Goal: Task Accomplishment & Management: Use online tool/utility

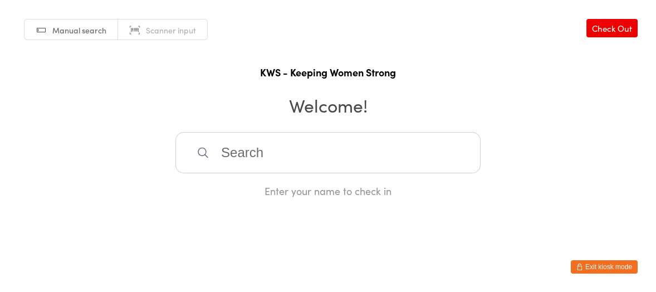
click at [292, 158] on input "search" at bounding box center [327, 152] width 305 height 41
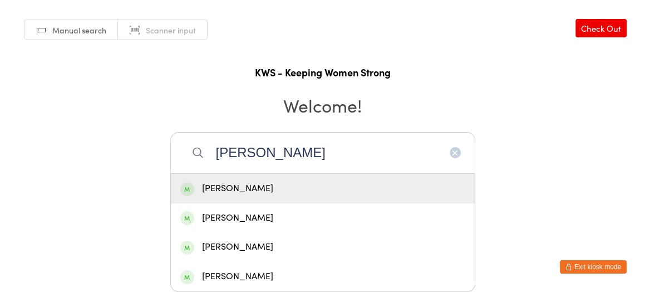
type input "[PERSON_NAME]"
click at [232, 187] on div "[PERSON_NAME]" at bounding box center [322, 188] width 285 height 15
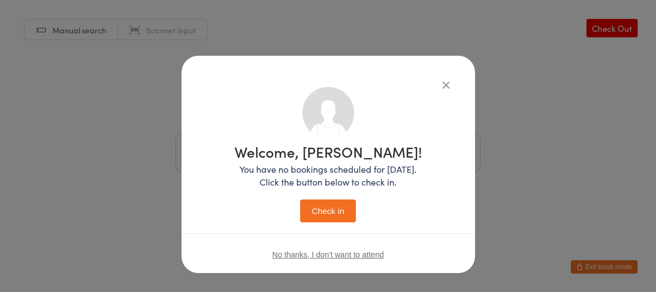
click at [313, 207] on button "Check in" at bounding box center [328, 210] width 56 height 23
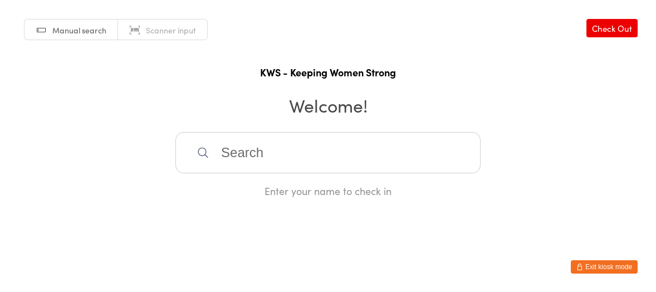
click at [331, 160] on input "search" at bounding box center [327, 152] width 305 height 41
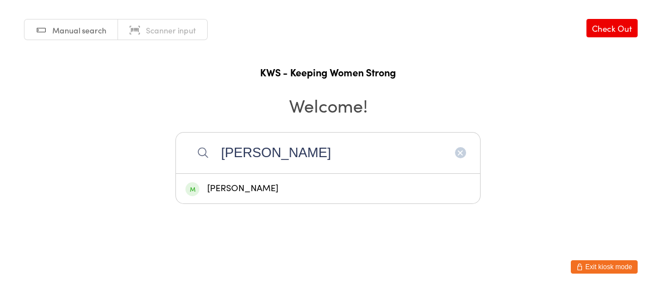
type input "[PERSON_NAME]"
click at [234, 187] on div "[PERSON_NAME]" at bounding box center [327, 188] width 285 height 15
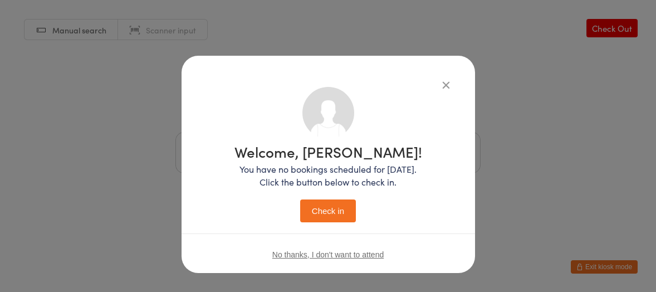
click at [338, 207] on button "Check in" at bounding box center [328, 210] width 56 height 23
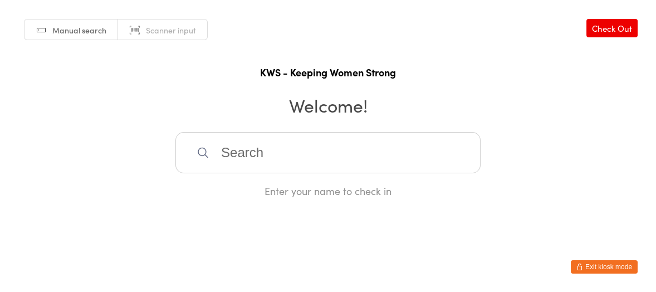
click at [280, 156] on input "search" at bounding box center [327, 152] width 305 height 41
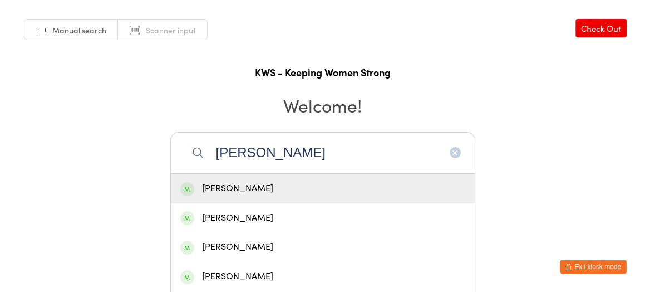
type input "[PERSON_NAME]"
click at [230, 183] on div "[PERSON_NAME]" at bounding box center [322, 188] width 285 height 15
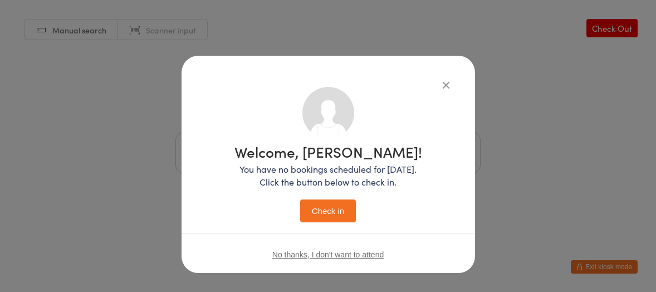
click at [326, 213] on button "Check in" at bounding box center [328, 210] width 56 height 23
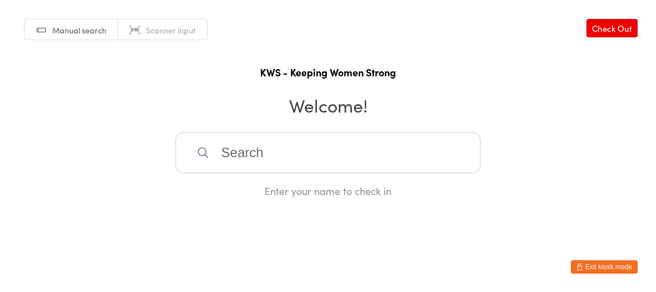
click at [278, 149] on input "search" at bounding box center [327, 152] width 305 height 41
click at [246, 151] on input "search" at bounding box center [327, 152] width 305 height 41
click at [236, 150] on input "search" at bounding box center [327, 152] width 305 height 41
type input "h"
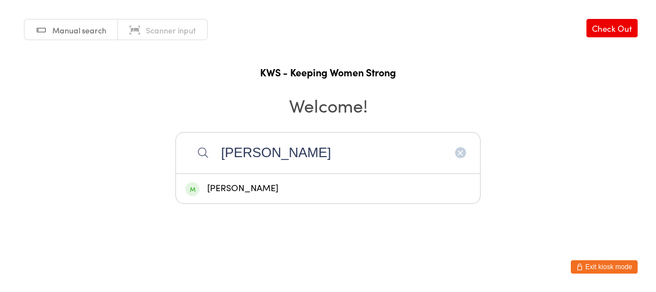
type input "[PERSON_NAME]"
click at [301, 189] on div "[PERSON_NAME]" at bounding box center [327, 188] width 285 height 15
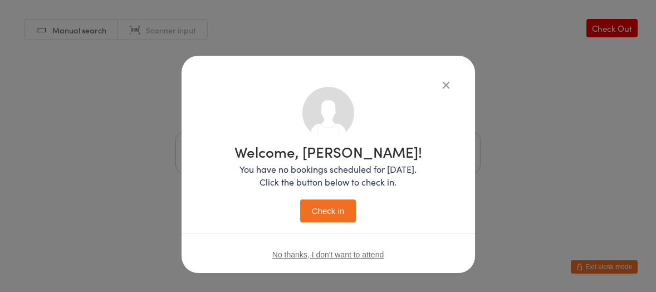
click at [317, 206] on button "Check in" at bounding box center [328, 210] width 56 height 23
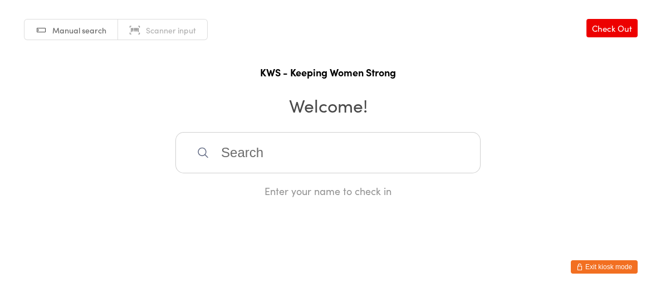
click at [301, 167] on input "search" at bounding box center [327, 152] width 305 height 41
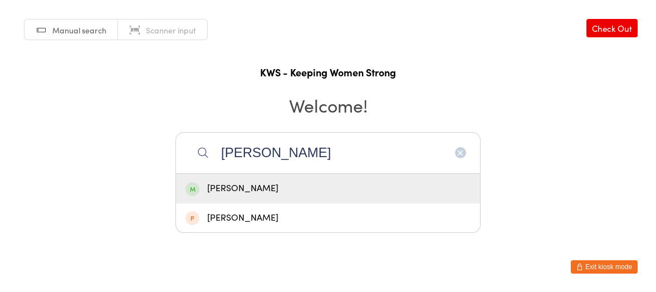
type input "[PERSON_NAME]"
click at [289, 190] on div "[PERSON_NAME]" at bounding box center [327, 188] width 285 height 15
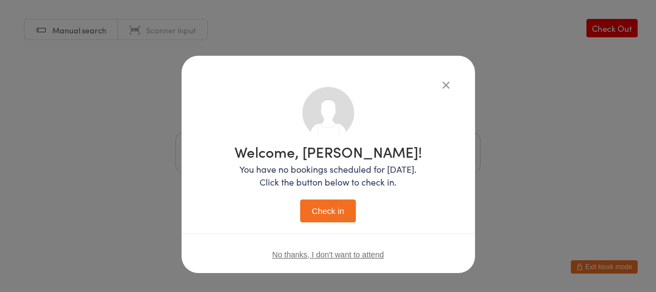
click at [305, 208] on button "Check in" at bounding box center [328, 210] width 56 height 23
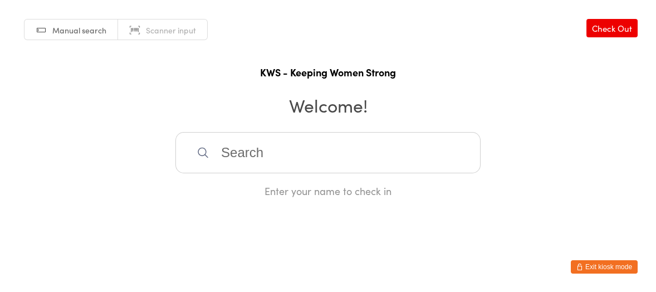
click at [233, 159] on input "search" at bounding box center [327, 152] width 305 height 41
type input "[PERSON_NAME]"
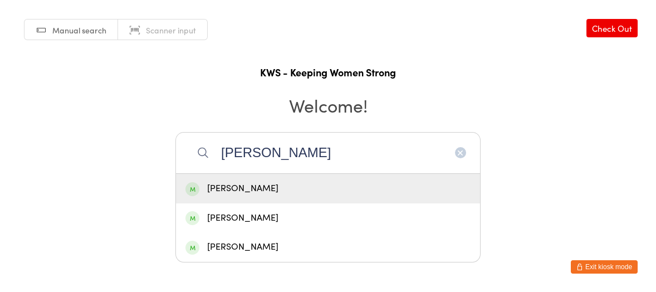
click at [237, 190] on div "[PERSON_NAME]" at bounding box center [327, 188] width 285 height 15
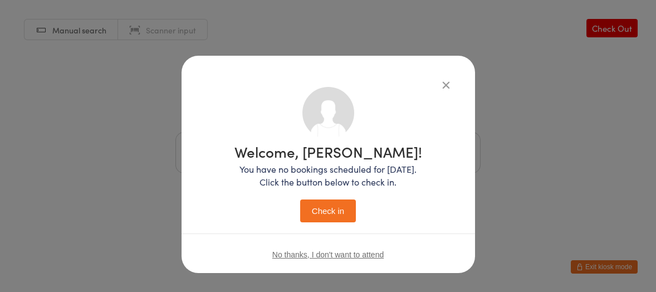
click at [322, 202] on button "Check in" at bounding box center [328, 210] width 56 height 23
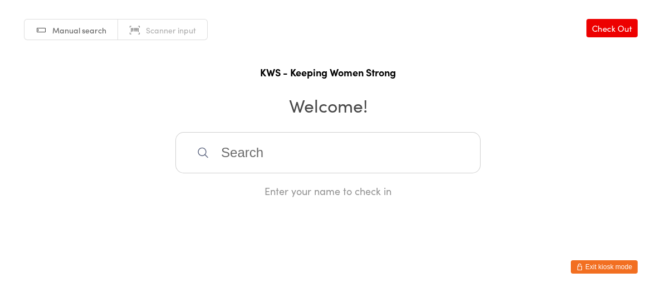
click at [305, 160] on input "search" at bounding box center [327, 152] width 305 height 41
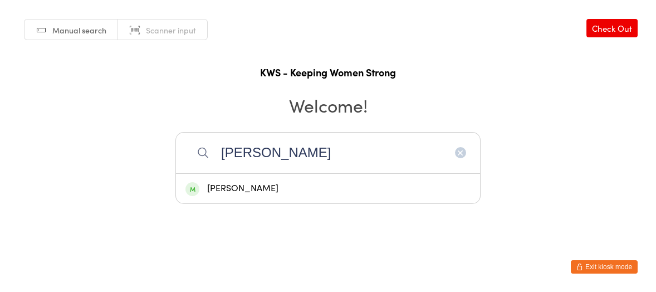
type input "[PERSON_NAME]"
click at [374, 179] on div "[PERSON_NAME]" at bounding box center [328, 189] width 304 height 30
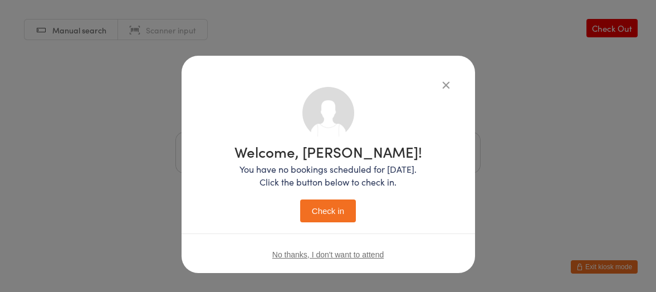
click at [326, 207] on button "Check in" at bounding box center [328, 210] width 56 height 23
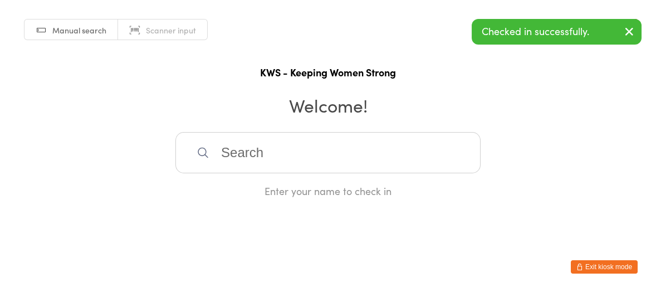
click at [379, 159] on input "search" at bounding box center [327, 152] width 305 height 41
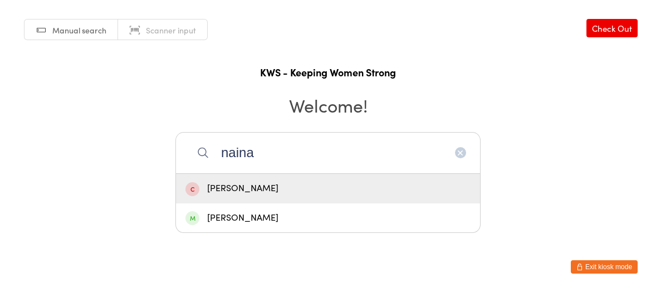
type input "naina"
click at [394, 184] on div "[PERSON_NAME]" at bounding box center [327, 188] width 285 height 15
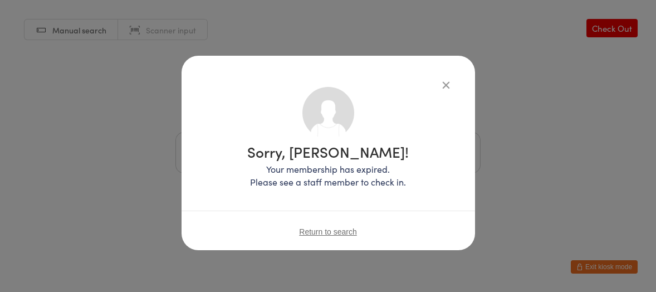
click at [450, 87] on icon "button" at bounding box center [446, 85] width 12 height 12
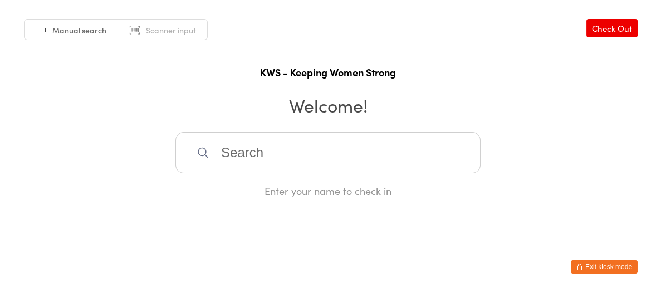
drag, startPoint x: 253, startPoint y: 158, endPoint x: 272, endPoint y: 145, distance: 23.3
click at [257, 155] on input "search" at bounding box center [327, 152] width 305 height 41
type input "nia"
click at [464, 155] on icon "button" at bounding box center [460, 152] width 9 height 9
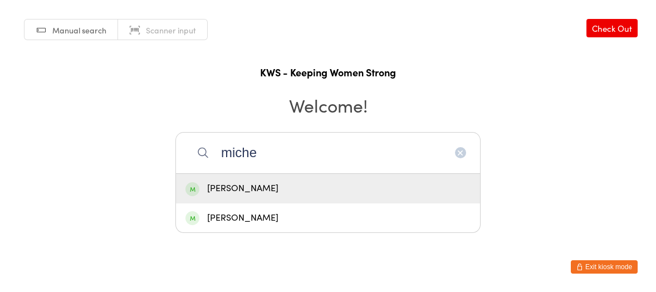
type input "miche"
click at [317, 190] on div "[PERSON_NAME]" at bounding box center [327, 188] width 285 height 15
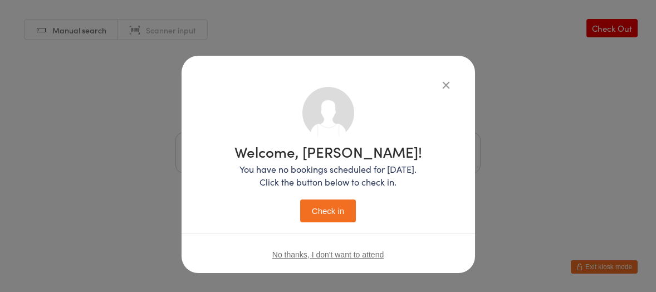
click at [340, 208] on button "Check in" at bounding box center [328, 210] width 56 height 23
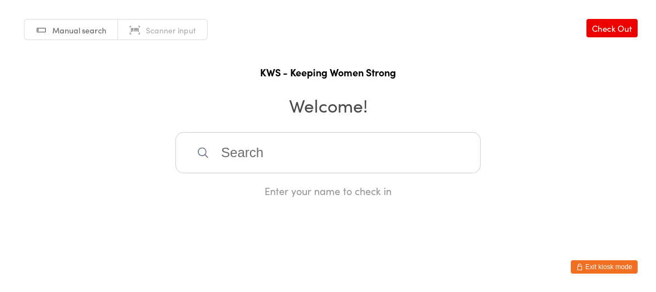
click at [350, 207] on html "You have now entered Kiosk Mode. Members will be able to check themselves in us…" at bounding box center [328, 146] width 656 height 292
click at [288, 145] on input "search" at bounding box center [327, 152] width 305 height 41
type input "valer"
click at [229, 183] on div "[PERSON_NAME]" at bounding box center [327, 188] width 285 height 15
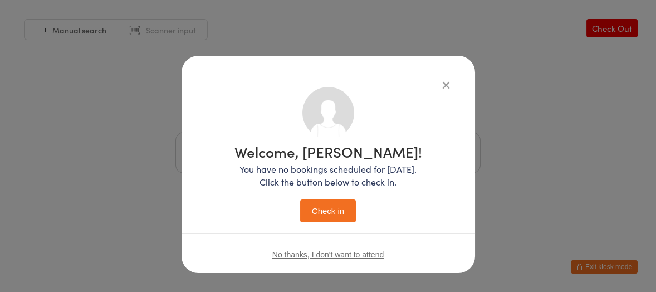
click at [307, 200] on button "Check in" at bounding box center [328, 210] width 56 height 23
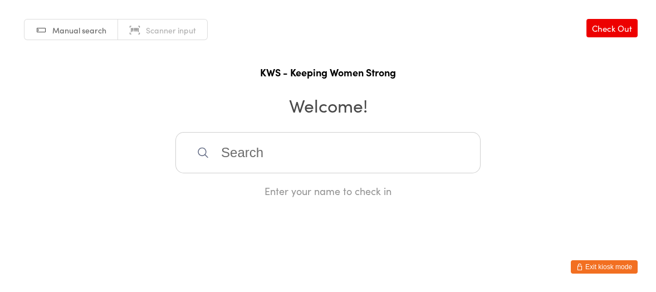
click at [393, 17] on div "Manual search Scanner input Check Out KWS - Keeping Women Strong Welcome! Enter…" at bounding box center [328, 99] width 656 height 198
click at [232, 157] on input "search" at bounding box center [327, 152] width 305 height 41
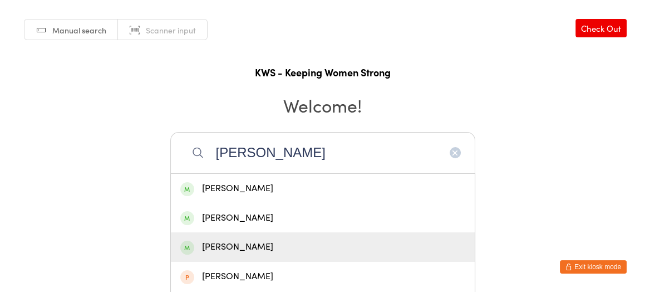
type input "[PERSON_NAME]"
click at [242, 247] on div "[PERSON_NAME]" at bounding box center [322, 246] width 285 height 15
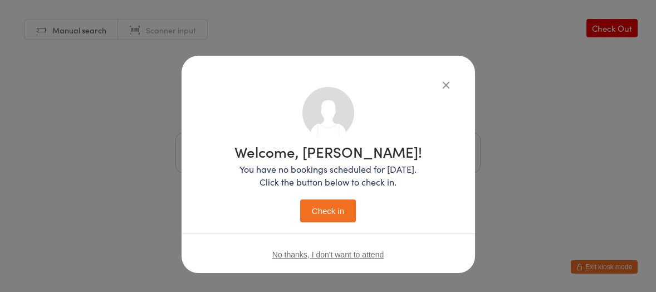
click at [319, 211] on button "Check in" at bounding box center [328, 210] width 56 height 23
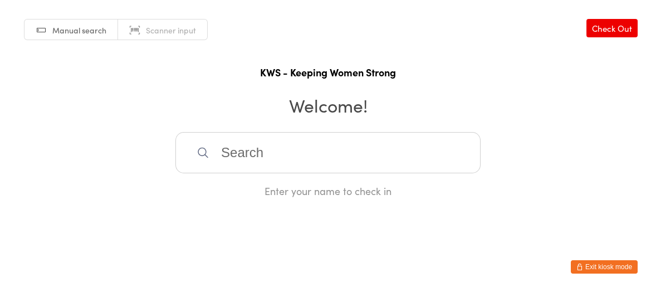
click at [236, 152] on input "search" at bounding box center [327, 152] width 305 height 41
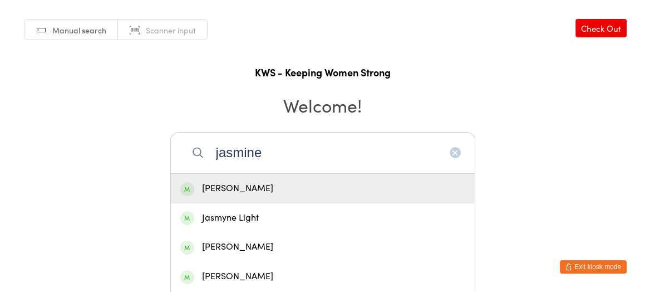
type input "jasmine"
click at [252, 181] on div "[PERSON_NAME]" at bounding box center [322, 188] width 285 height 15
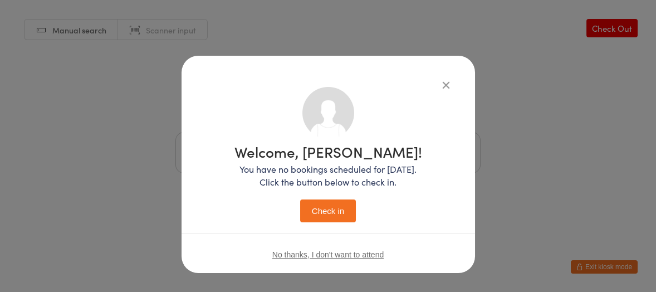
click at [302, 203] on button "Check in" at bounding box center [328, 210] width 56 height 23
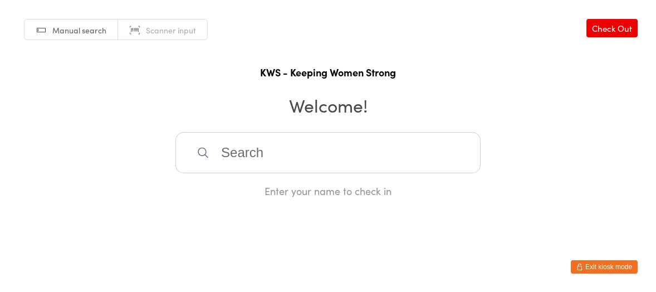
click at [251, 169] on input "search" at bounding box center [327, 152] width 305 height 41
type input "cryst"
click at [231, 184] on div "[PERSON_NAME]" at bounding box center [327, 188] width 285 height 15
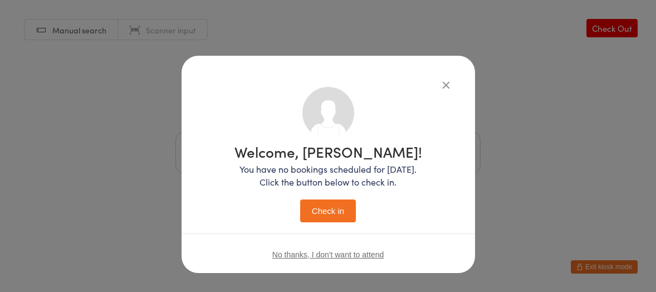
click at [339, 204] on button "Check in" at bounding box center [328, 210] width 56 height 23
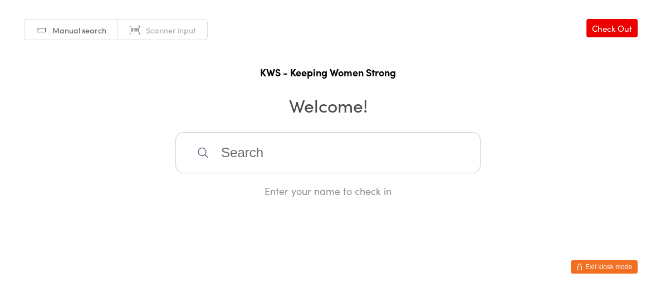
click at [365, 161] on input "search" at bounding box center [327, 152] width 305 height 41
type input "Anousk"
click at [313, 183] on div "[PERSON_NAME]" at bounding box center [327, 188] width 285 height 15
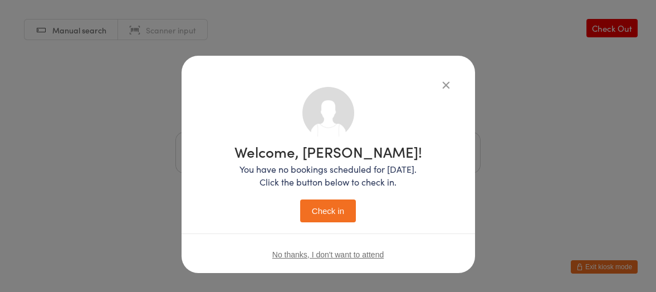
click at [327, 202] on button "Check in" at bounding box center [328, 210] width 56 height 23
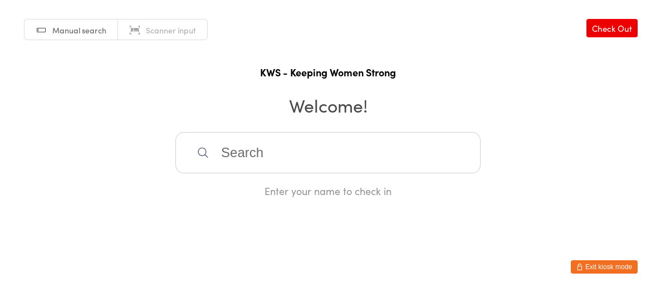
click at [298, 155] on input "search" at bounding box center [327, 152] width 305 height 41
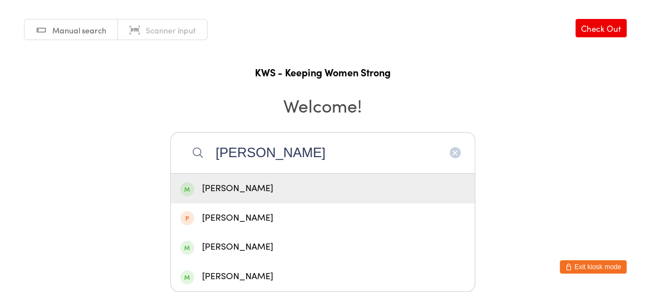
type input "[PERSON_NAME]"
click at [247, 187] on div "[PERSON_NAME]" at bounding box center [322, 188] width 285 height 15
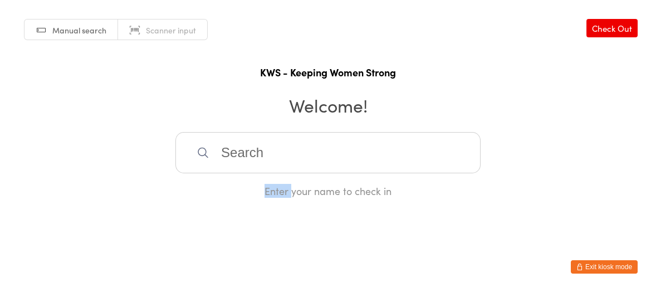
click at [247, 187] on div "Enter your name to check in" at bounding box center [327, 191] width 305 height 14
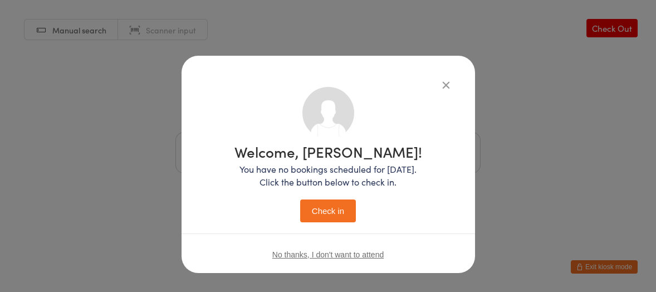
click at [315, 209] on button "Check in" at bounding box center [328, 210] width 56 height 23
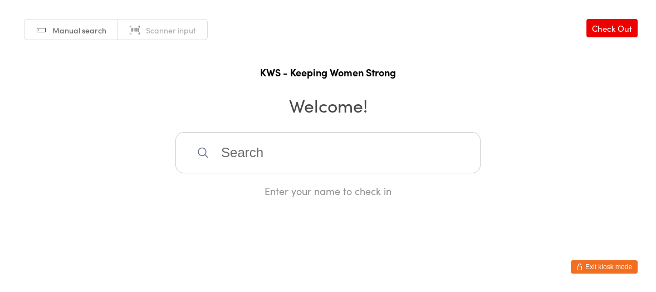
click at [223, 151] on input "search" at bounding box center [327, 152] width 305 height 41
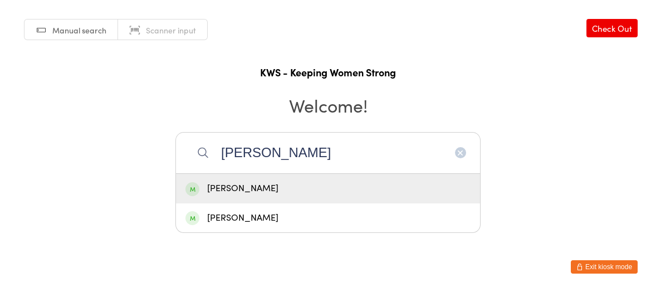
type input "[PERSON_NAME]"
click at [253, 188] on div "[PERSON_NAME]" at bounding box center [327, 188] width 285 height 15
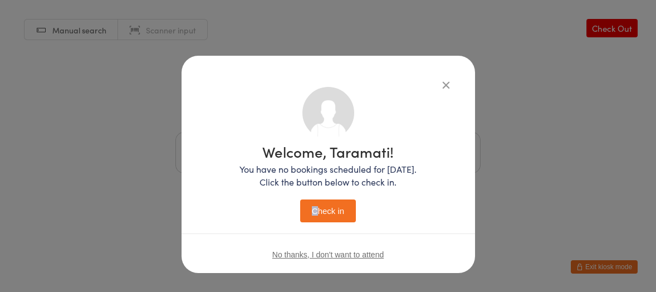
drag, startPoint x: 303, startPoint y: 197, endPoint x: 311, endPoint y: 206, distance: 11.8
click at [311, 206] on div "Welcome, Taramati! You have no bookings scheduled for [DATE]. Click the button …" at bounding box center [327, 183] width 177 height 78
click at [309, 206] on button "Check in" at bounding box center [328, 210] width 56 height 23
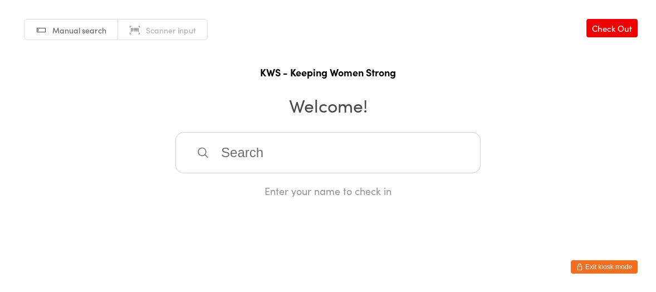
drag, startPoint x: 307, startPoint y: 204, endPoint x: 301, endPoint y: 204, distance: 6.1
click at [306, 204] on html "You have now entered Kiosk Mode. Members will be able to check themselves in us…" at bounding box center [328, 146] width 656 height 292
click at [322, 170] on input "search" at bounding box center [327, 152] width 305 height 41
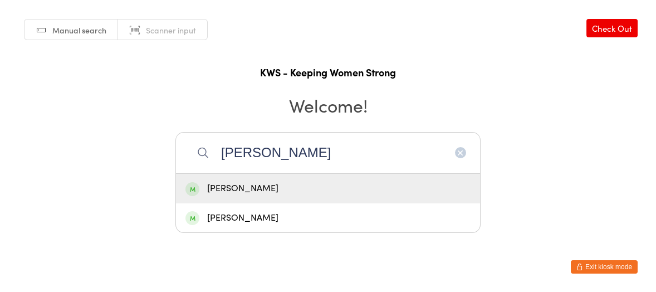
type input "[PERSON_NAME]"
click at [292, 184] on div "[PERSON_NAME]" at bounding box center [327, 188] width 285 height 15
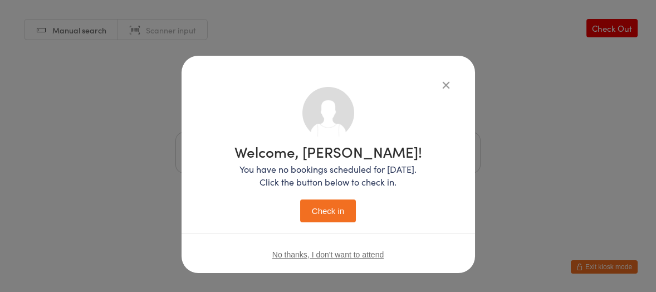
click at [325, 198] on div "Welcome, [PERSON_NAME]! You have no bookings scheduled for [DATE]. Click the bu…" at bounding box center [328, 183] width 188 height 78
click at [324, 201] on button "Check in" at bounding box center [328, 210] width 56 height 23
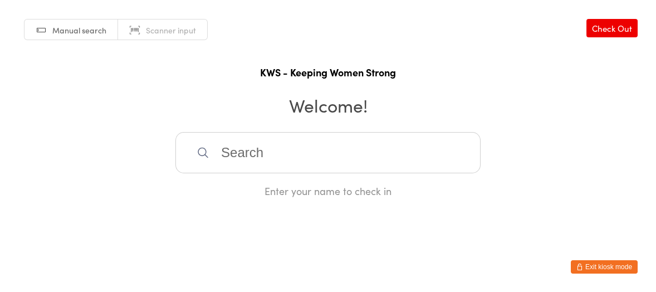
click at [299, 155] on input "search" at bounding box center [327, 152] width 305 height 41
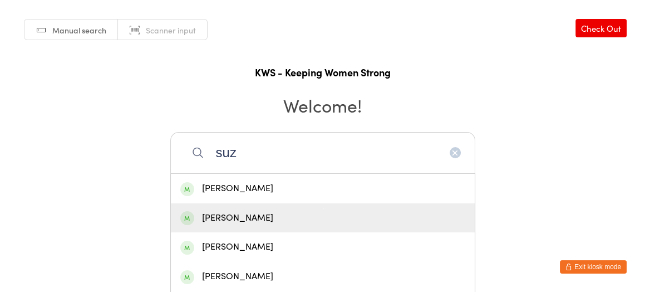
type input "suz"
click at [221, 214] on div "[PERSON_NAME]" at bounding box center [322, 218] width 285 height 15
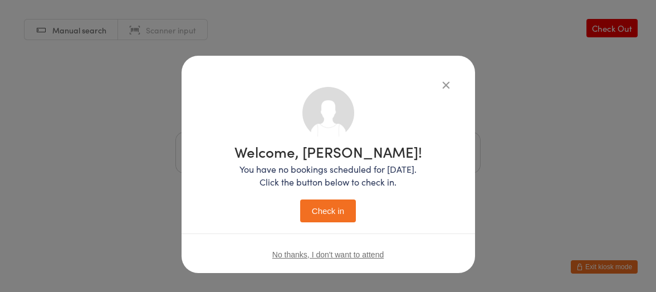
click at [221, 214] on div "Welcome, [PERSON_NAME]! You have no bookings scheduled for [DATE]. Click the bu…" at bounding box center [328, 154] width 249 height 135
click at [319, 209] on button "Check in" at bounding box center [328, 210] width 56 height 23
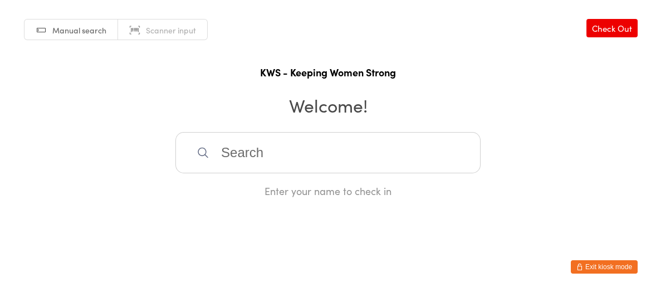
click at [242, 141] on input "search" at bounding box center [327, 152] width 305 height 41
type input "[PERSON_NAME]"
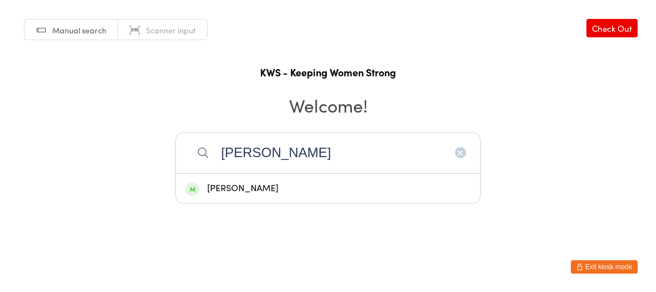
click at [306, 167] on input "[PERSON_NAME]" at bounding box center [327, 152] width 305 height 41
click at [306, 162] on input "[PERSON_NAME]" at bounding box center [327, 152] width 305 height 41
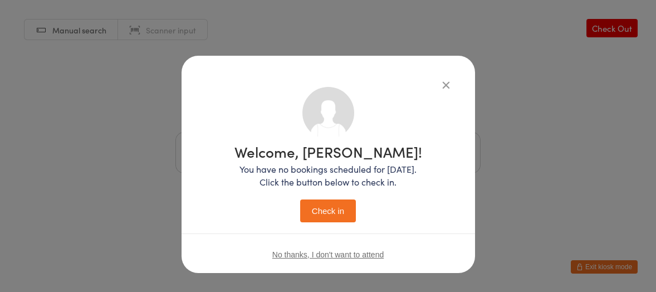
click at [317, 214] on button "Check in" at bounding box center [328, 210] width 56 height 23
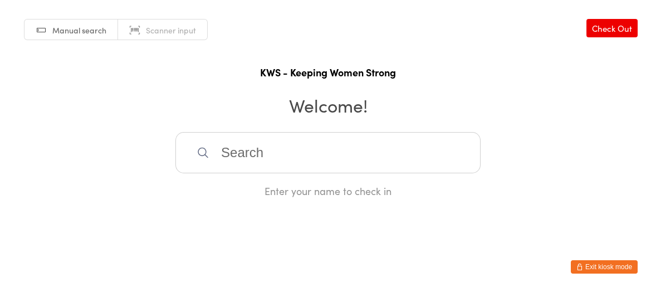
click at [295, 148] on input "search" at bounding box center [327, 152] width 305 height 41
drag, startPoint x: 278, startPoint y: 151, endPoint x: 214, endPoint y: 141, distance: 64.9
click at [214, 141] on input "ormiStp" at bounding box center [327, 152] width 305 height 41
type input "Stor"
click at [236, 189] on div "[PERSON_NAME]" at bounding box center [327, 188] width 285 height 15
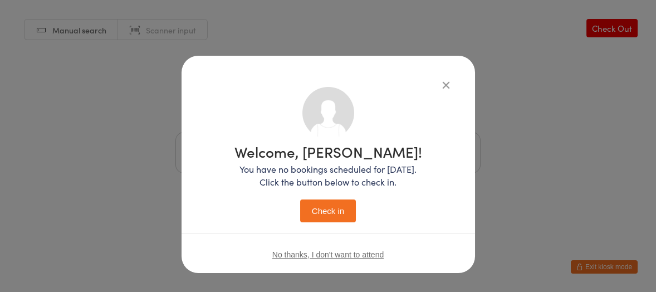
click at [339, 209] on button "Check in" at bounding box center [328, 210] width 56 height 23
